Goal: Task Accomplishment & Management: Manage account settings

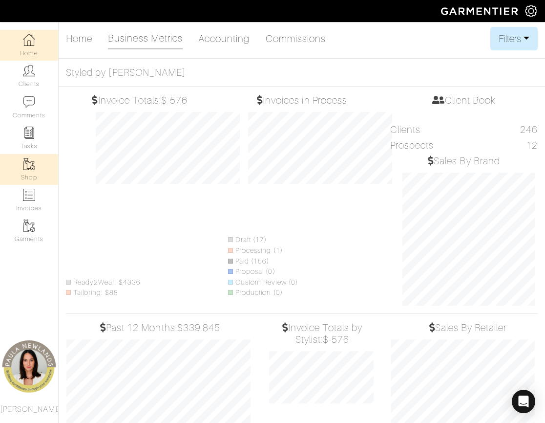
scroll to position [211, 160]
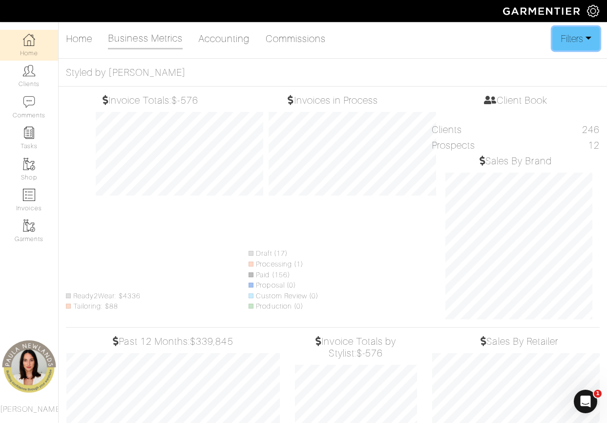
click at [514, 43] on button "Filters" at bounding box center [576, 38] width 47 height 23
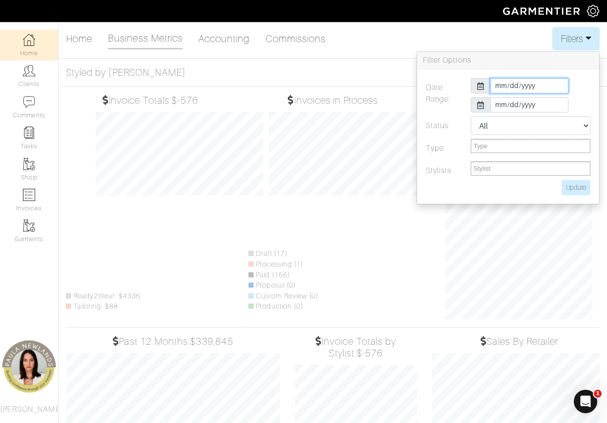
click at [500, 85] on input "[DATE]" at bounding box center [530, 85] width 78 height 15
type input "[DATE]"
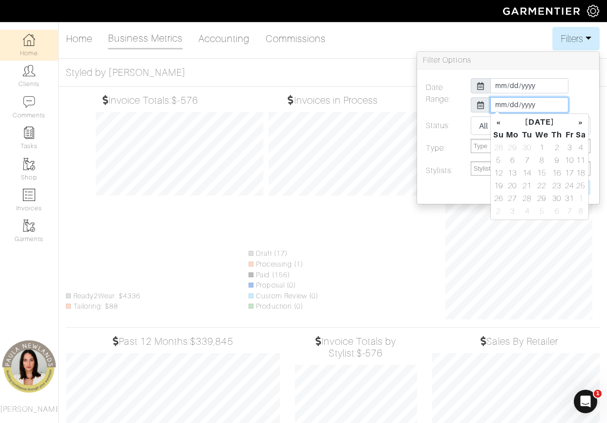
type input "[DATE]"
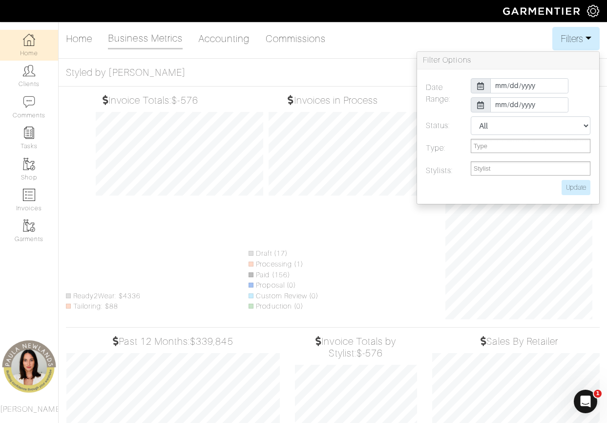
click at [460, 120] on label "Status:" at bounding box center [441, 127] width 45 height 22
click at [514, 190] on input "Update" at bounding box center [576, 187] width 29 height 15
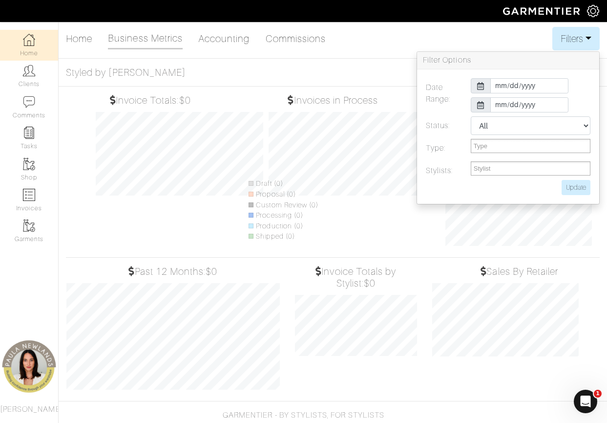
click at [300, 68] on h5 "Styled by [PERSON_NAME]" at bounding box center [333, 72] width 534 height 12
click at [514, 187] on input "Update" at bounding box center [576, 187] width 29 height 15
type input "Update"
click at [234, 39] on link "Accounting" at bounding box center [224, 39] width 52 height 20
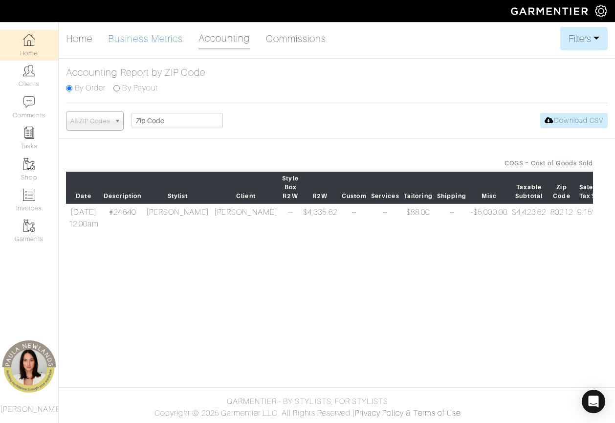
click at [137, 40] on link "Business Metrics" at bounding box center [145, 39] width 75 height 20
select select
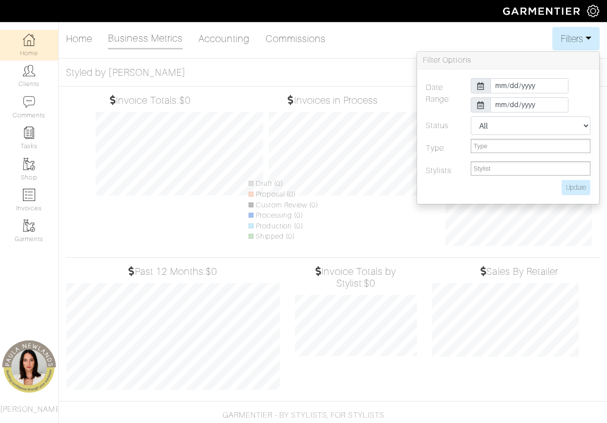
select select
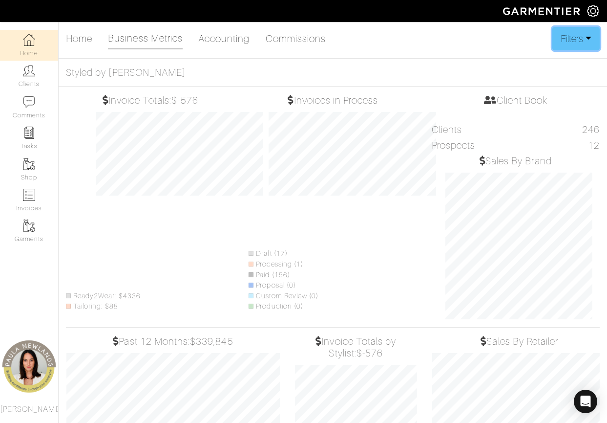
click at [514, 36] on button "Filters" at bounding box center [576, 38] width 47 height 23
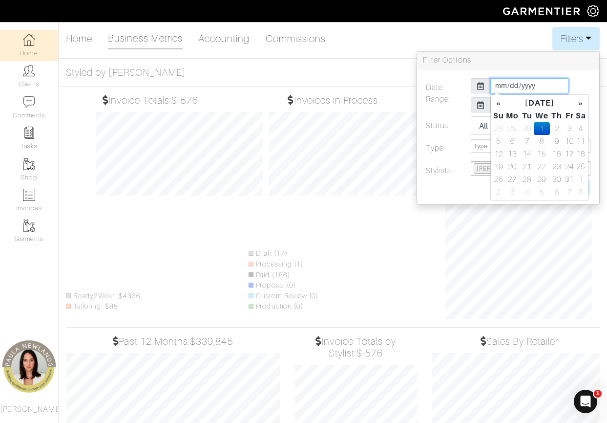
click at [499, 83] on input "[DATE]" at bounding box center [530, 85] width 78 height 15
type input "[DATE]"
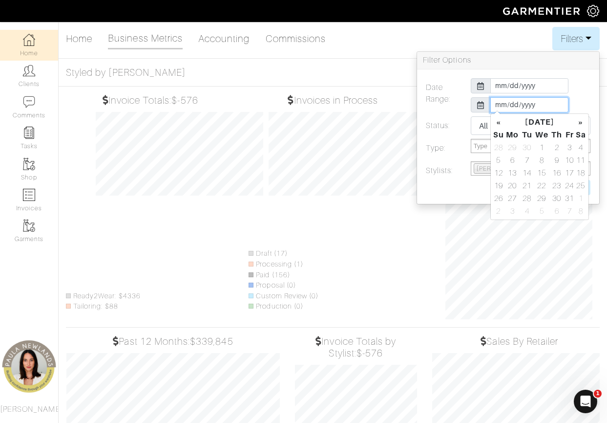
type input "[DATE]"
click at [514, 198] on td "30" at bounding box center [527, 198] width 13 height 13
click at [462, 146] on label "Type:" at bounding box center [441, 148] width 45 height 19
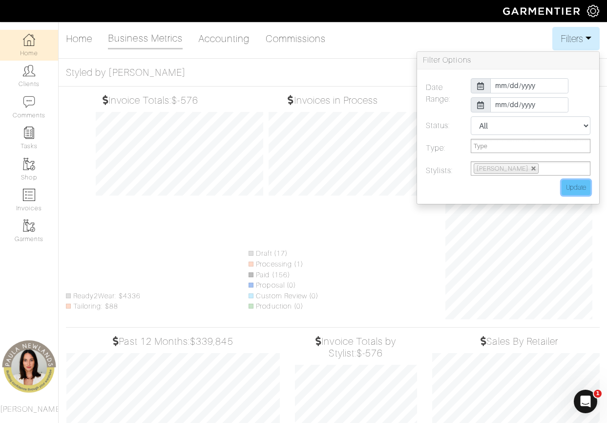
click at [514, 189] on input "Update" at bounding box center [576, 187] width 29 height 15
type input "Update"
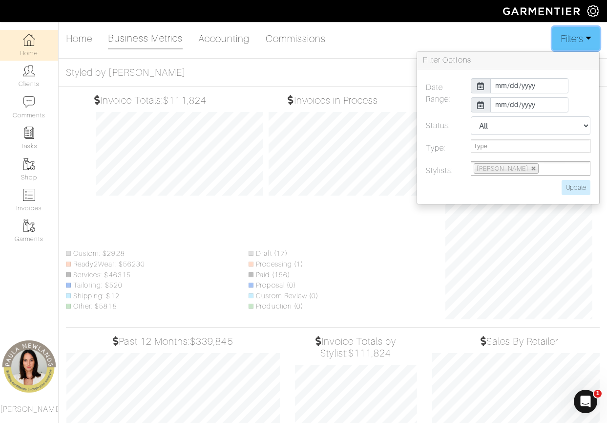
drag, startPoint x: 224, startPoint y: 76, endPoint x: 583, endPoint y: 45, distance: 360.5
click at [514, 45] on button "Filters" at bounding box center [576, 38] width 47 height 23
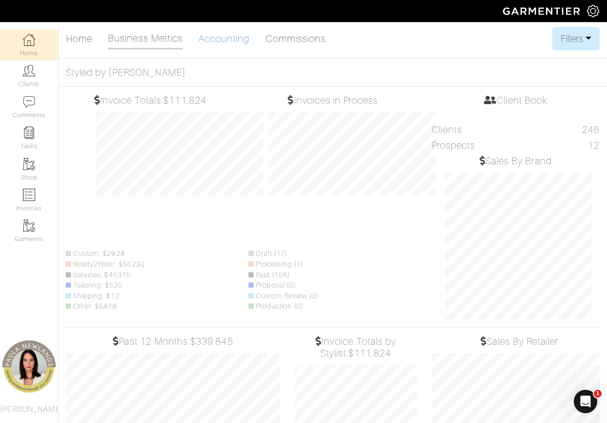
click at [222, 40] on link "Accounting" at bounding box center [224, 39] width 52 height 20
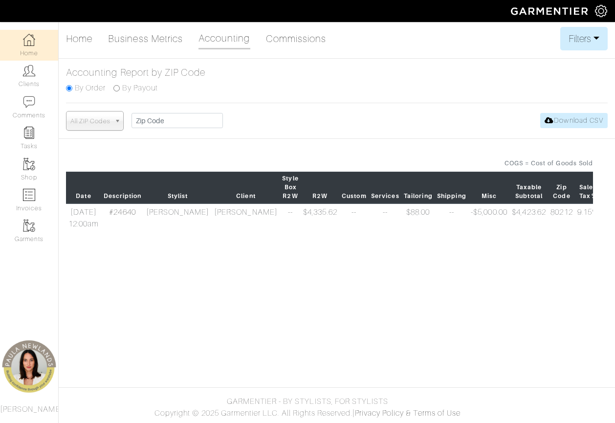
select select
click at [514, 43] on button "Filters" at bounding box center [583, 38] width 47 height 23
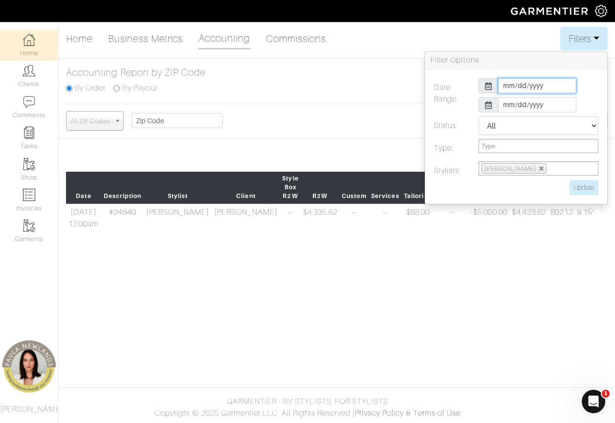
click at [508, 87] on input "[DATE]" at bounding box center [537, 85] width 78 height 15
type input "[DATE]"
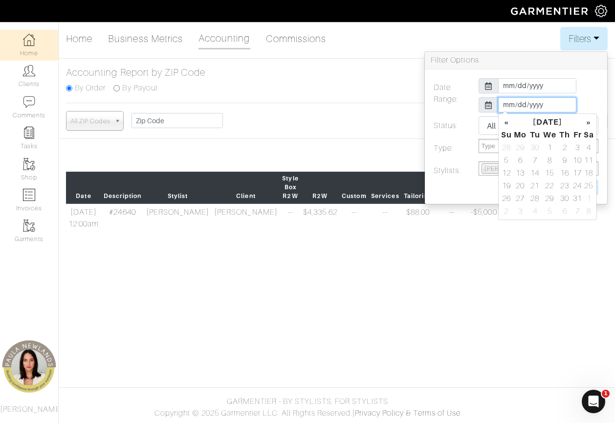
type input "[DATE]"
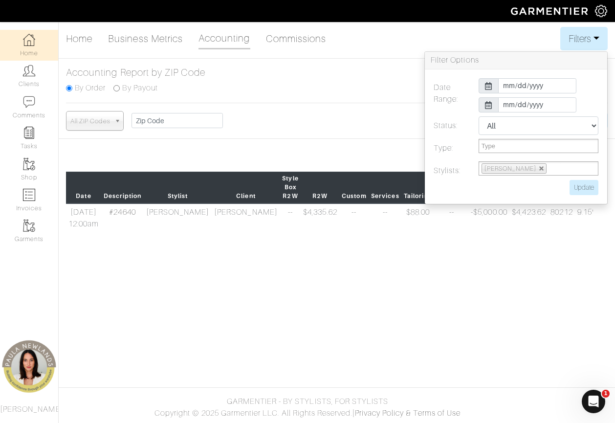
click at [467, 129] on label "Status:" at bounding box center [448, 127] width 45 height 22
click at [514, 191] on input "Update" at bounding box center [583, 187] width 29 height 15
type input "Update"
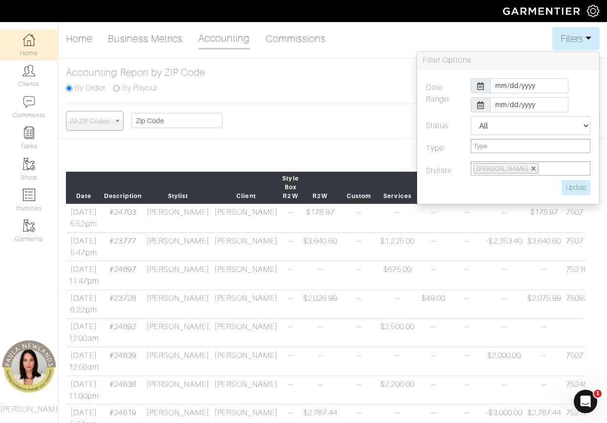
click at [284, 77] on h5 "Accounting Report by ZIP Code" at bounding box center [333, 72] width 534 height 12
click at [514, 42] on button "Filters" at bounding box center [576, 38] width 47 height 23
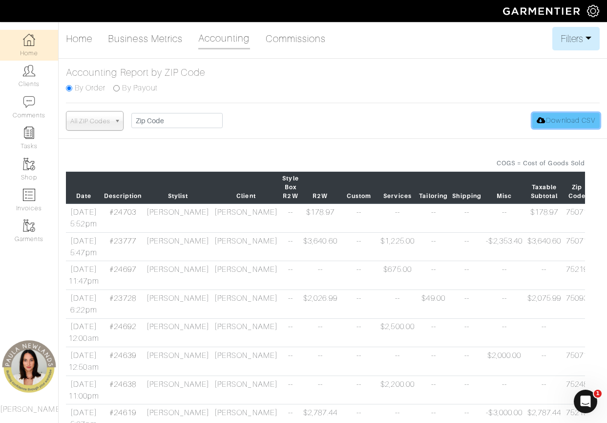
click at [514, 121] on link "Download CSV" at bounding box center [566, 120] width 67 height 15
